Goal: Use online tool/utility: Utilize a website feature to perform a specific function

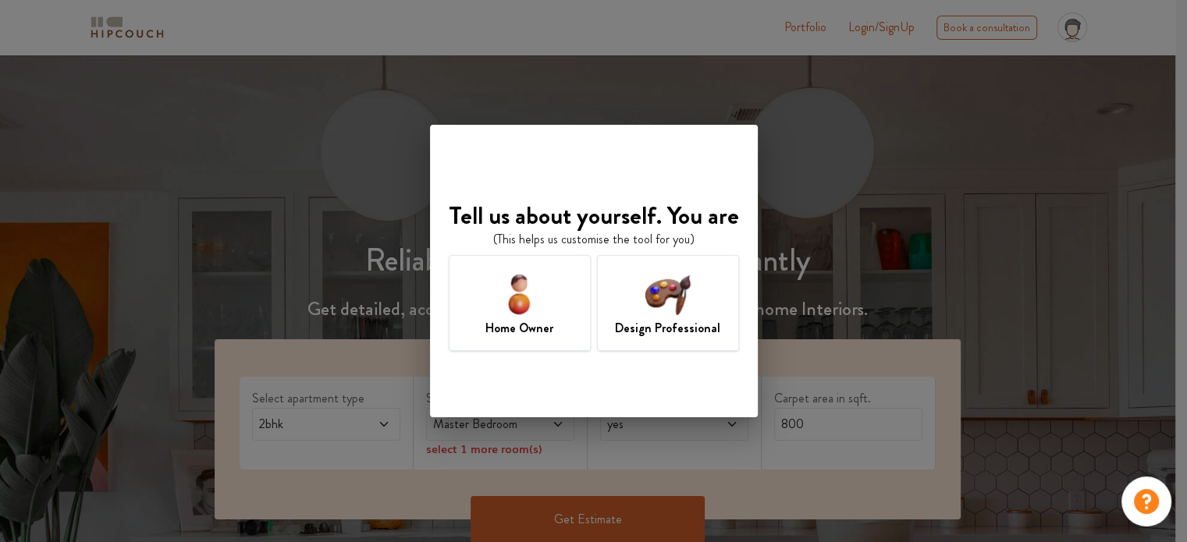
click at [676, 299] on img at bounding box center [667, 293] width 51 height 51
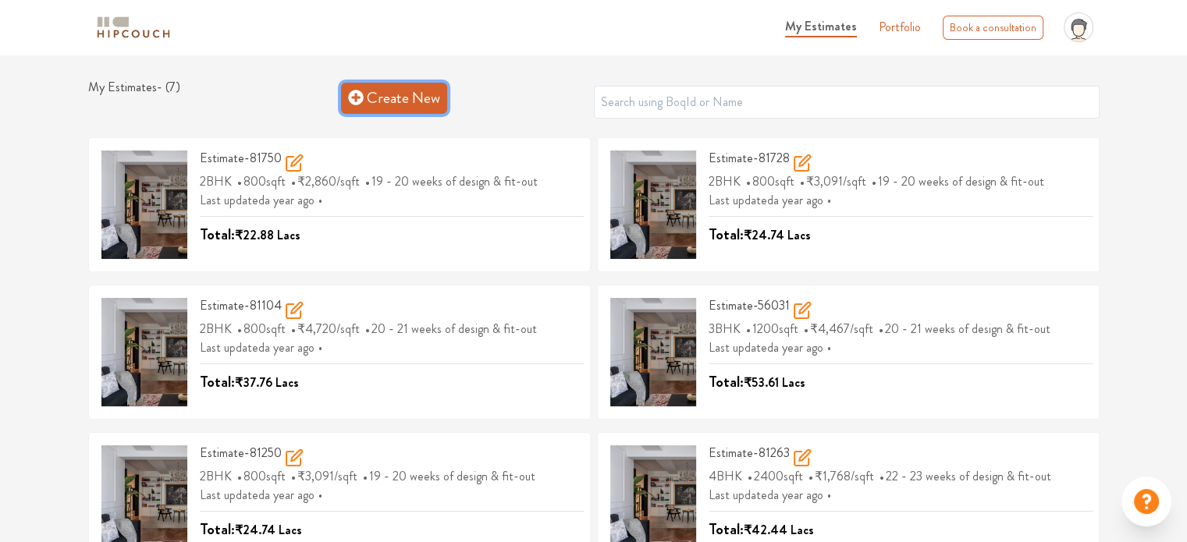
click at [428, 90] on link "Create New" at bounding box center [394, 98] width 106 height 31
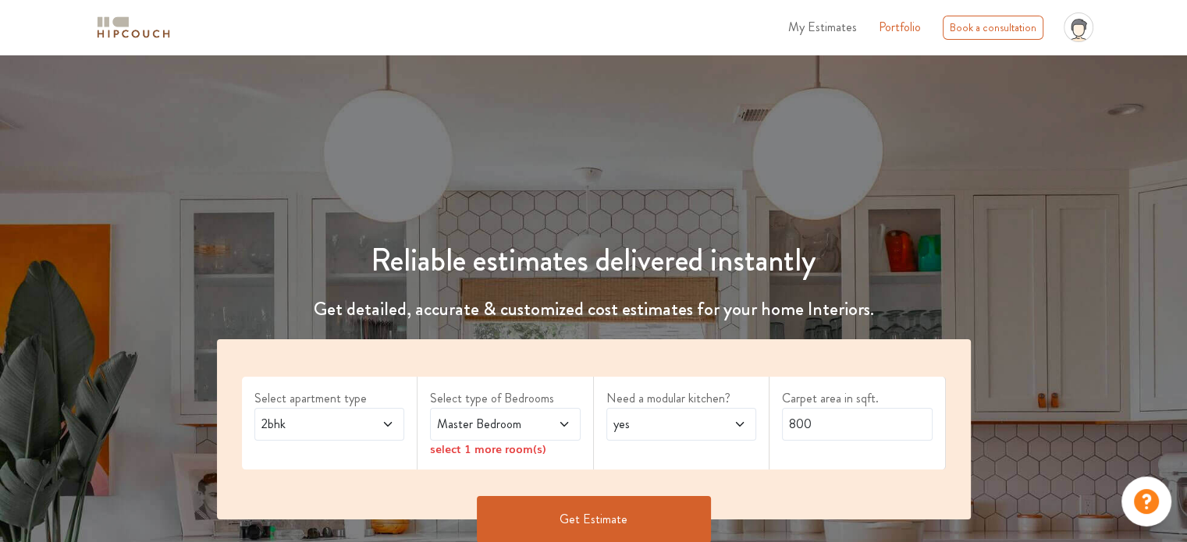
scroll to position [247, 0]
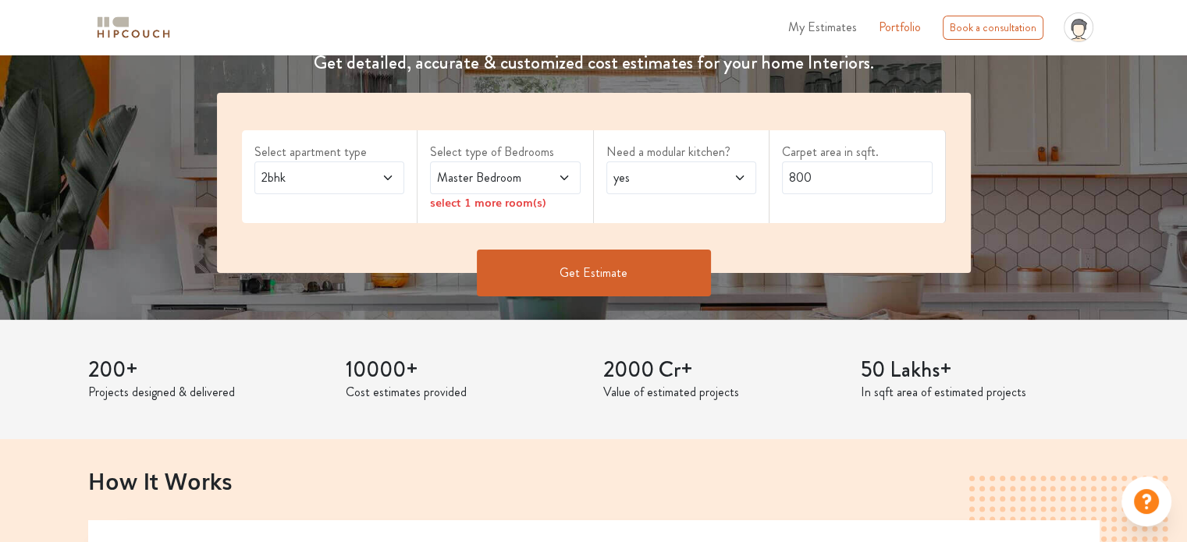
click at [389, 177] on icon at bounding box center [388, 178] width 8 height 5
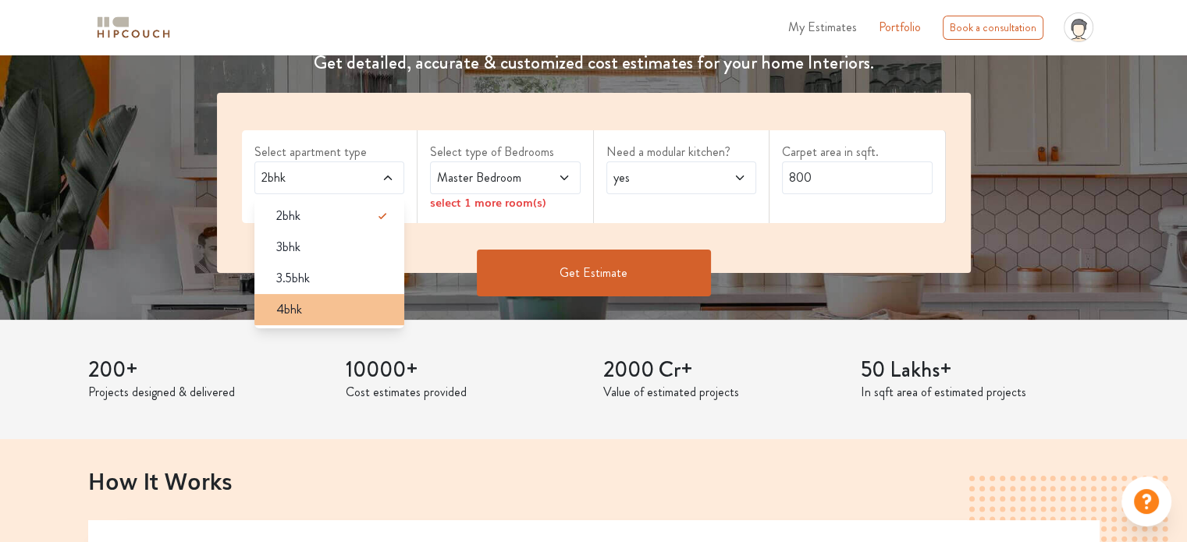
click at [293, 307] on span "4bhk" at bounding box center [289, 309] width 26 height 19
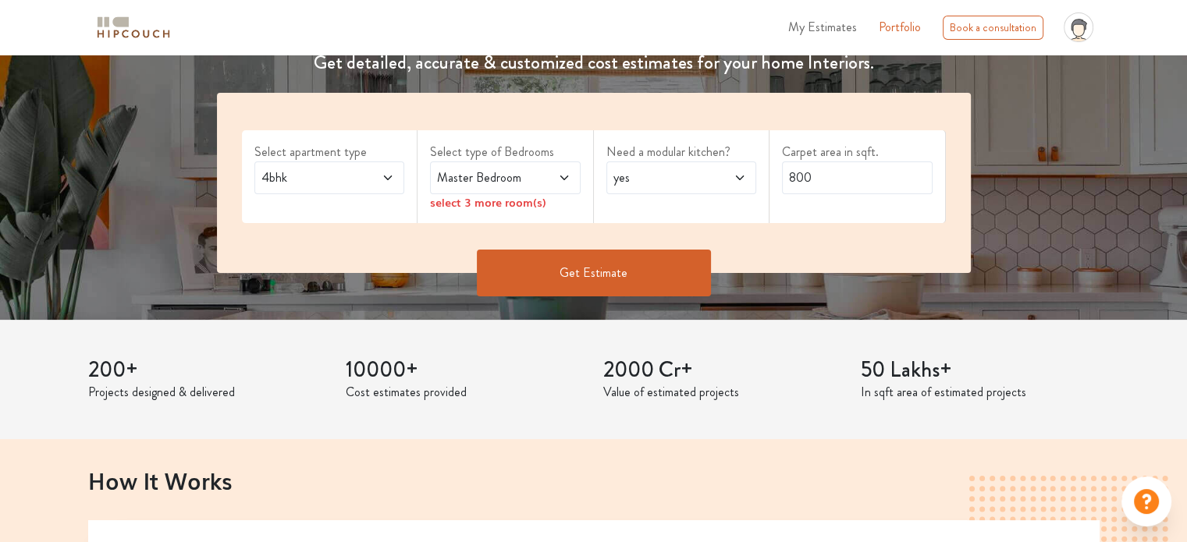
click at [564, 177] on icon at bounding box center [564, 178] width 12 height 12
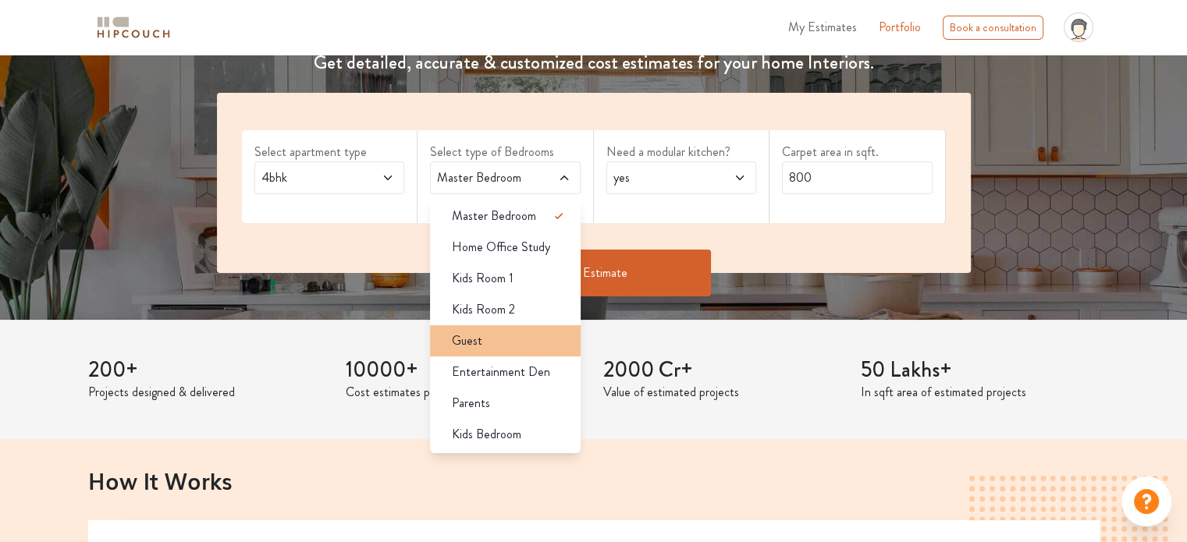
click at [488, 339] on div "Guest" at bounding box center [509, 341] width 141 height 19
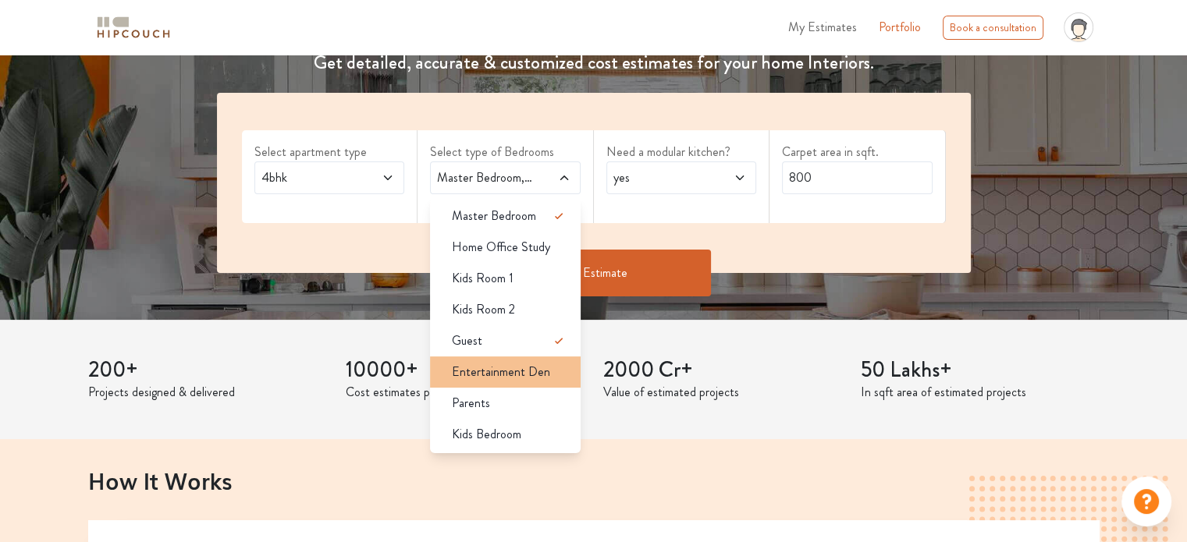
click at [506, 377] on span "Entertainment Den" at bounding box center [501, 372] width 98 height 19
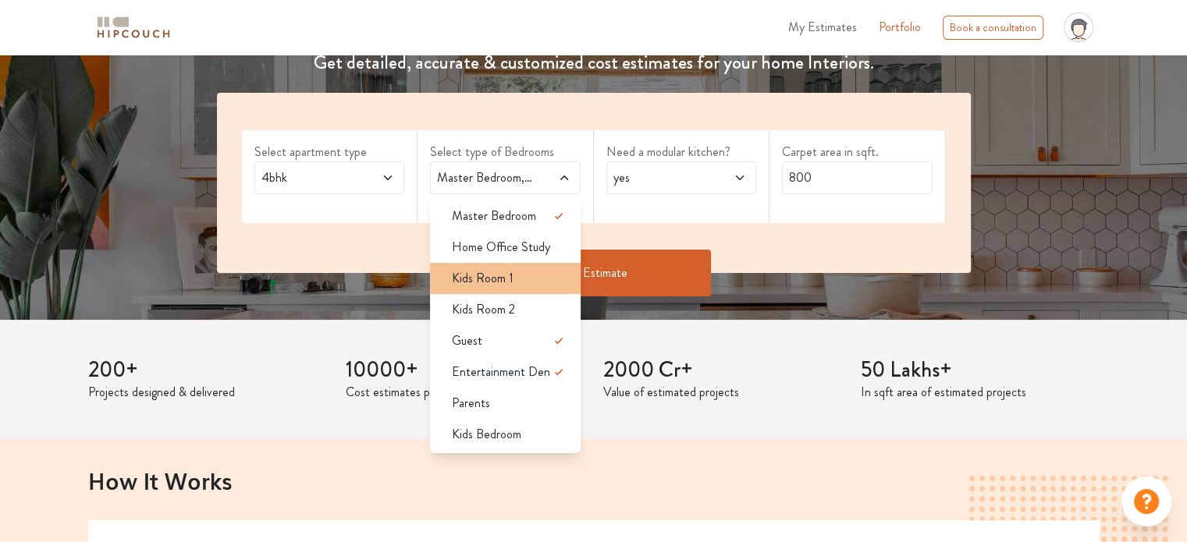
click at [527, 288] on li "Kids Room 1" at bounding box center [505, 278] width 151 height 31
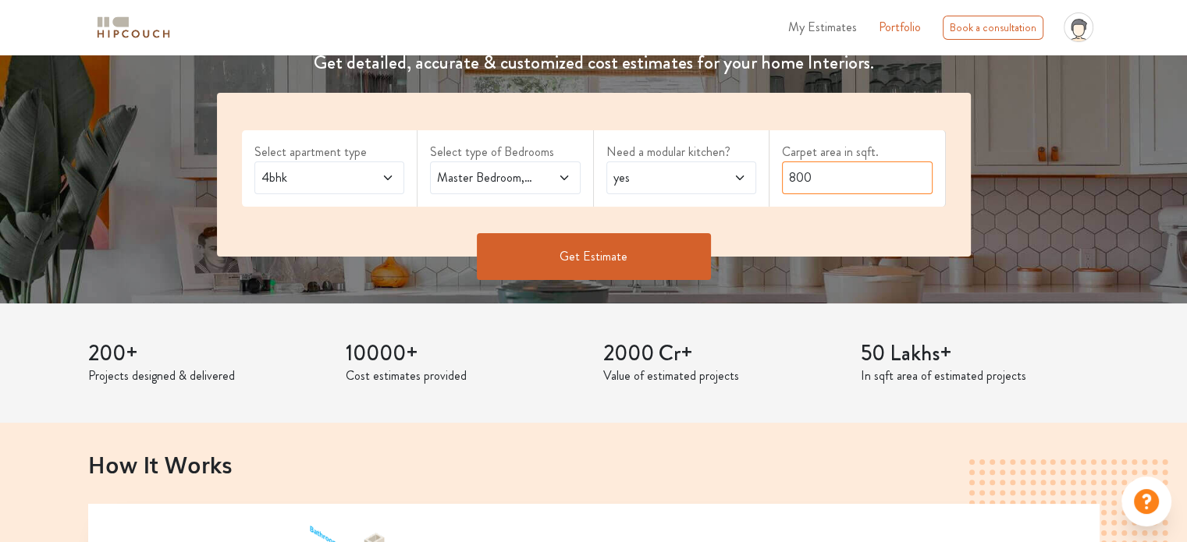
click at [828, 179] on input "800" at bounding box center [857, 178] width 151 height 33
type input "8"
type input "2000"
click at [559, 253] on button "Get Estimate" at bounding box center [594, 256] width 234 height 47
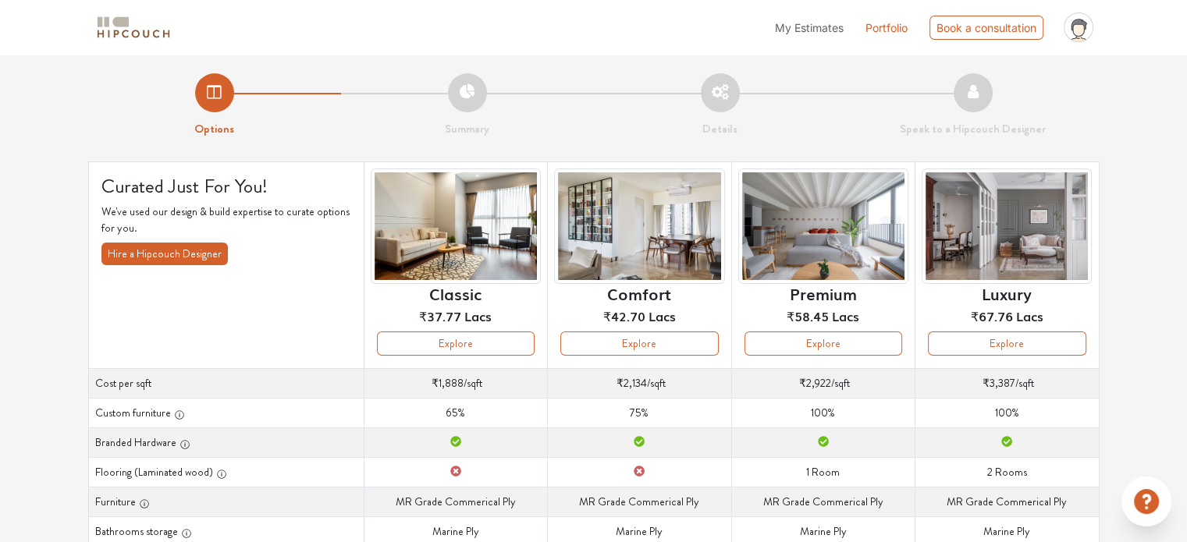
scroll to position [253, 0]
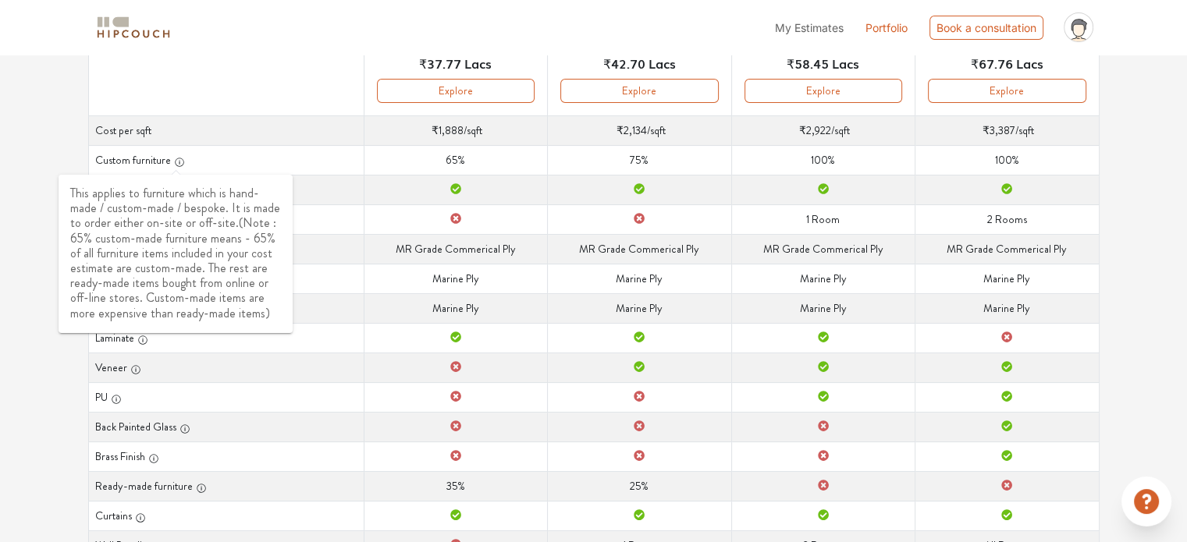
click at [175, 163] on icon "button" at bounding box center [179, 162] width 11 height 11
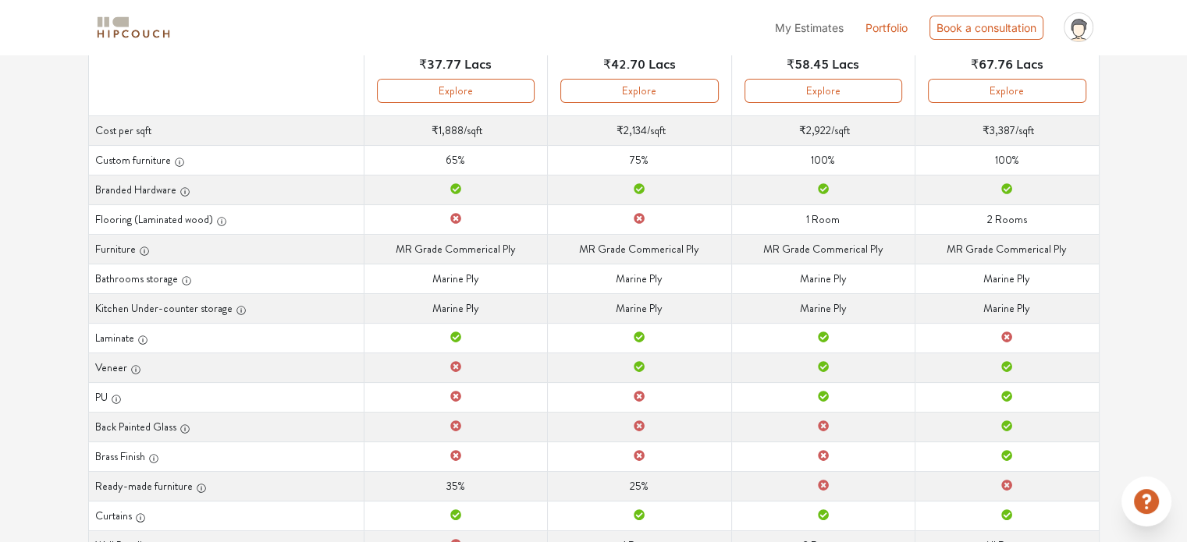
click at [149, 164] on th "Custom furniture" at bounding box center [225, 160] width 275 height 30
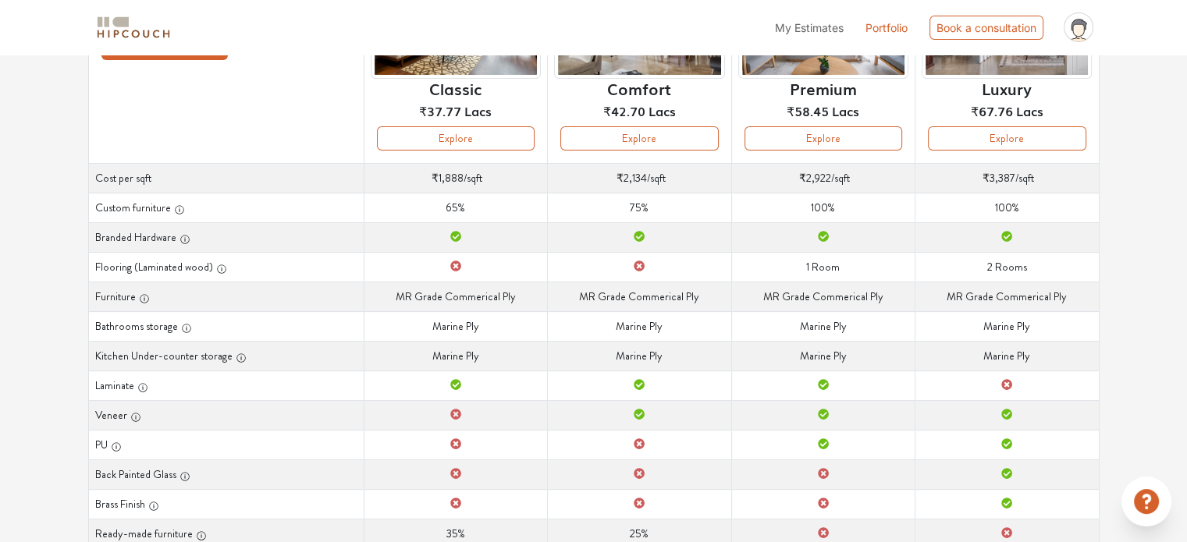
scroll to position [0, 0]
